Goal: Check status: Check status

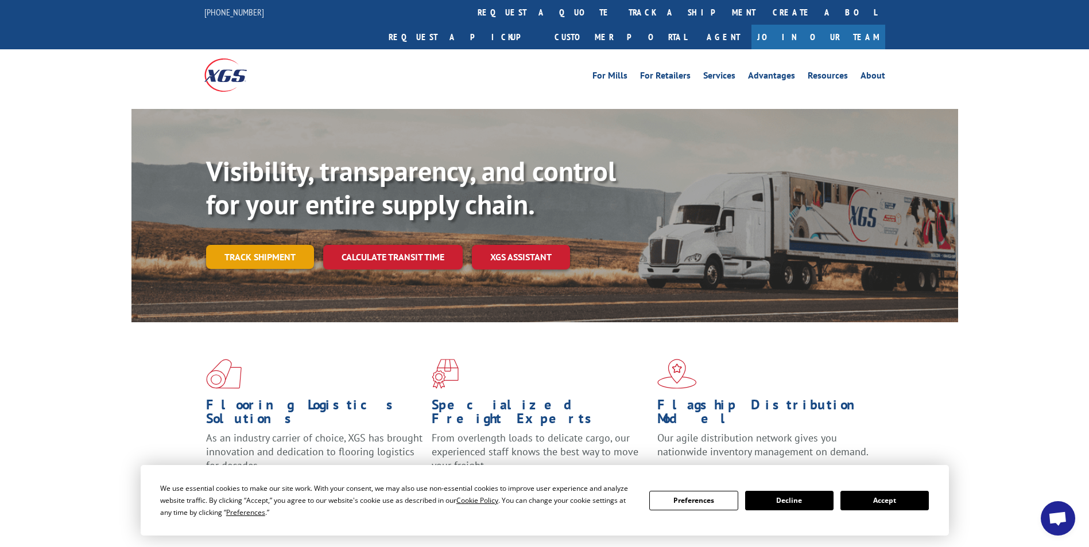
click at [286, 245] on link "Track shipment" at bounding box center [260, 257] width 108 height 24
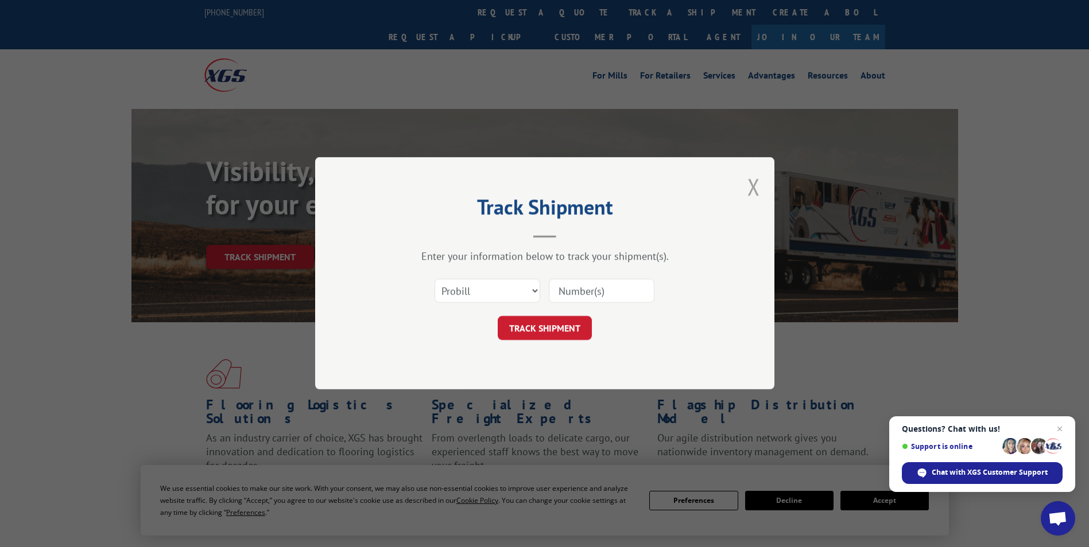
click at [752, 187] on button "Close modal" at bounding box center [753, 187] width 13 height 30
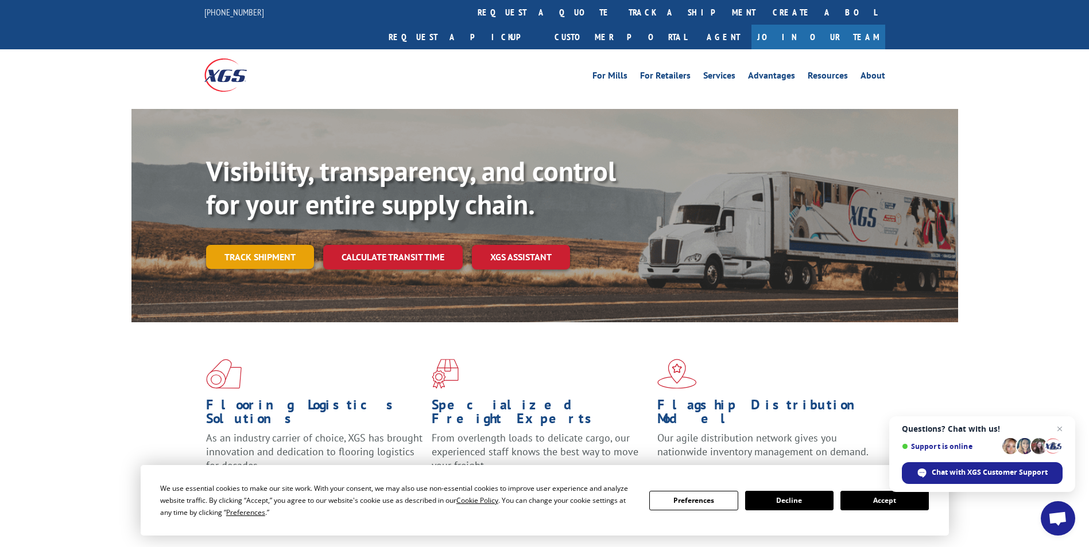
click at [271, 245] on link "Track shipment" at bounding box center [260, 257] width 108 height 24
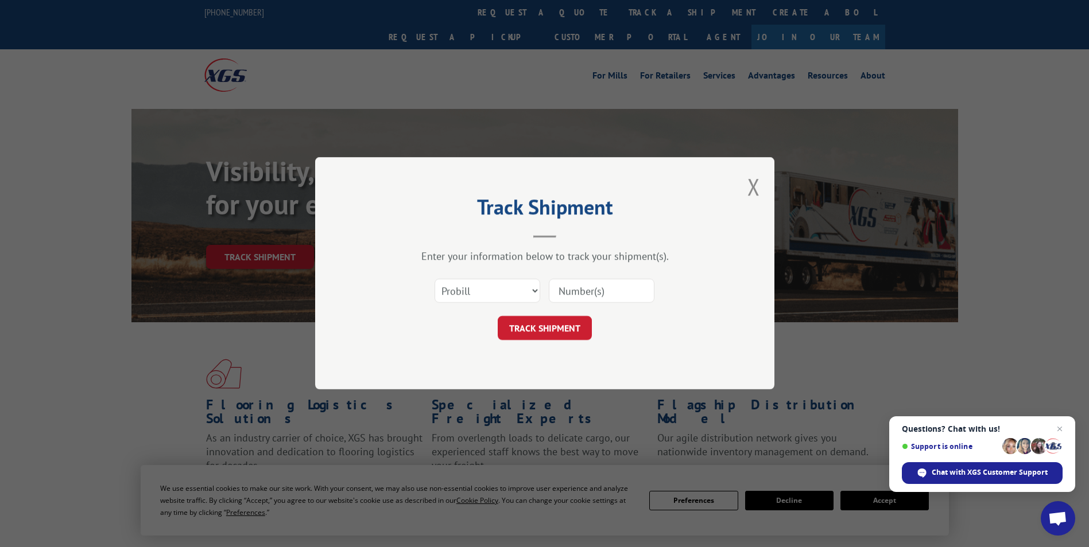
click at [573, 295] on input at bounding box center [602, 291] width 106 height 24
click at [526, 286] on select "Select category... Probill BOL PO" at bounding box center [487, 291] width 106 height 24
select select "bol"
click at [434, 279] on select "Select category... Probill BOL PO" at bounding box center [487, 291] width 106 height 24
click at [595, 291] on input at bounding box center [602, 291] width 106 height 24
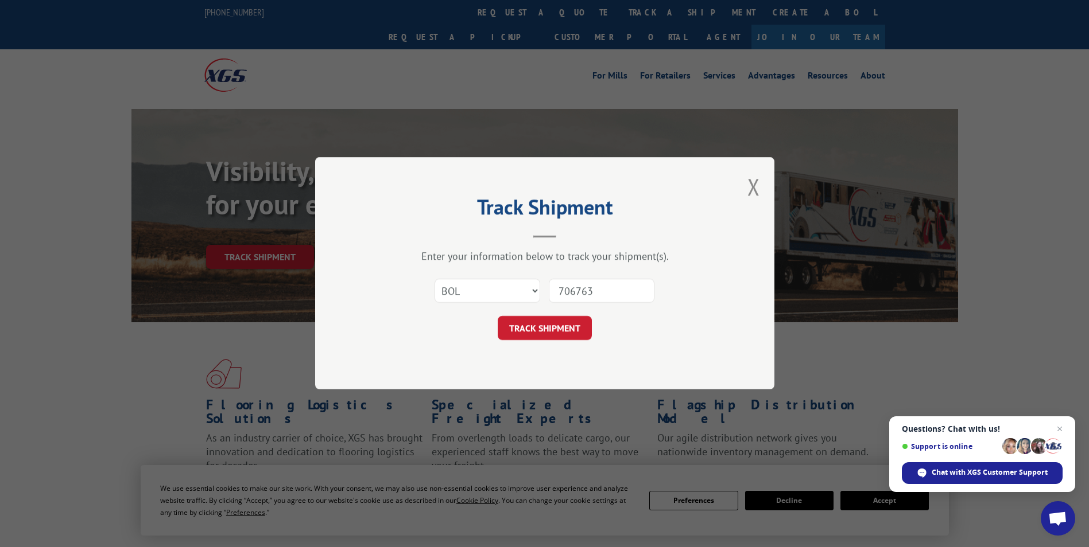
type input "7067636"
click button "TRACK SHIPMENT" at bounding box center [545, 329] width 94 height 24
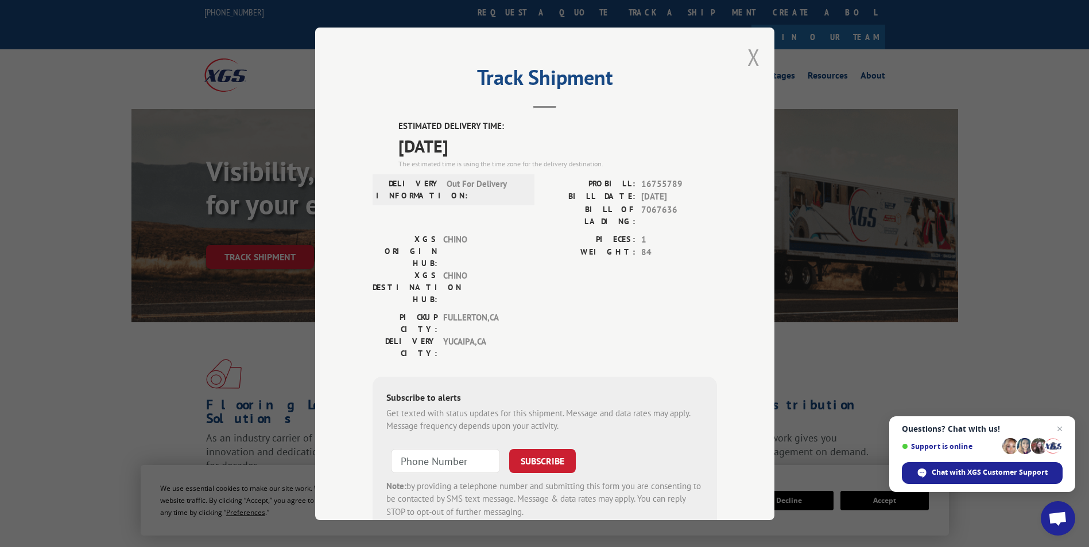
click at [748, 57] on button "Close modal" at bounding box center [753, 57] width 13 height 30
